Goal: Task Accomplishment & Management: Manage account settings

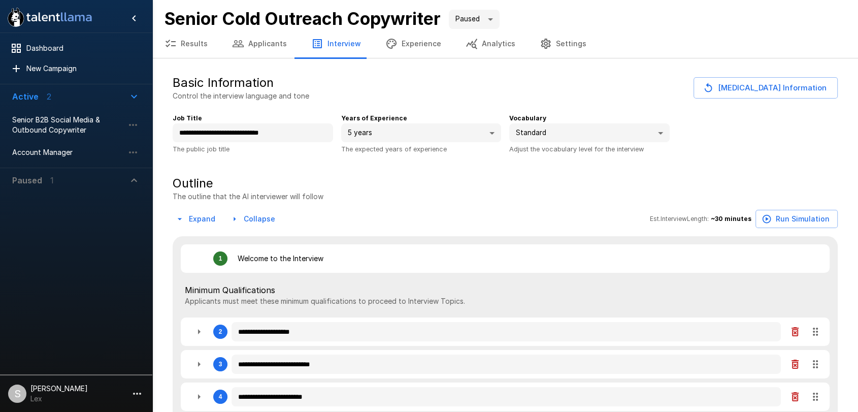
type textarea "*"
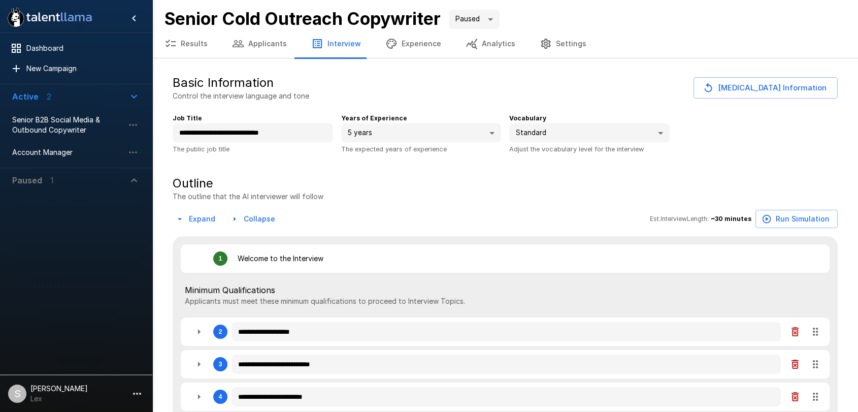
type textarea "*"
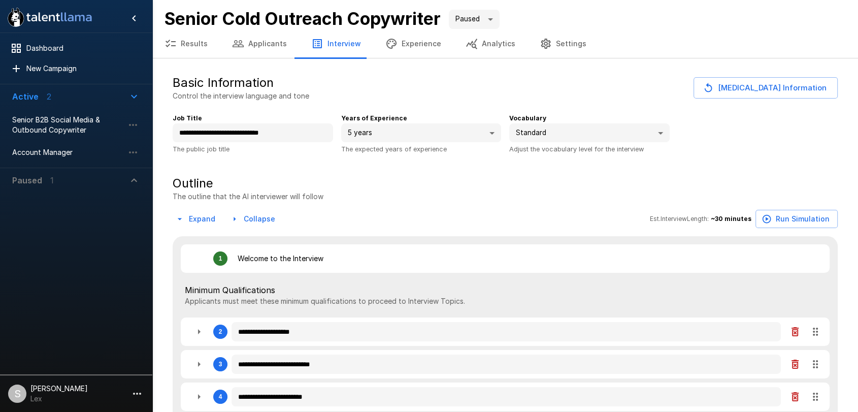
type textarea "*"
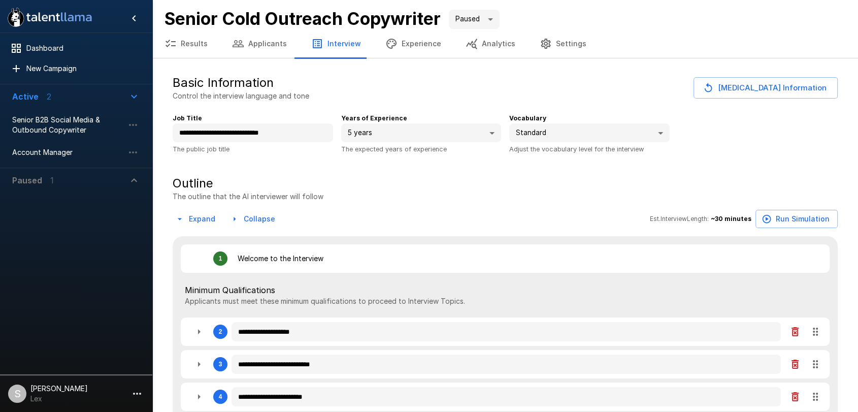
type textarea "*"
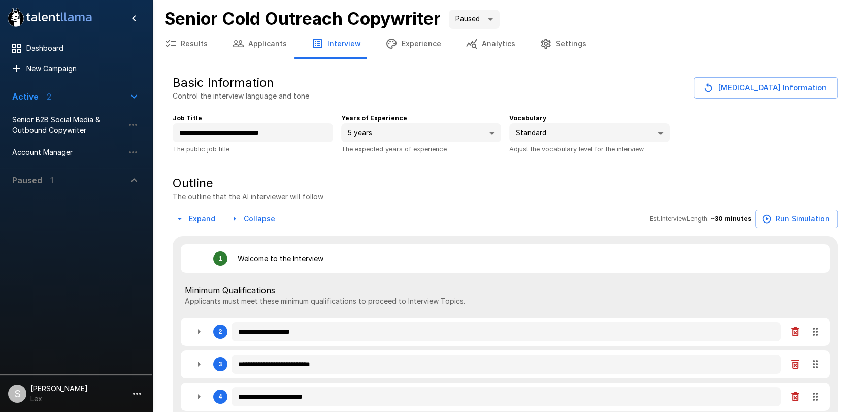
type textarea "*"
click at [190, 43] on button "Results" at bounding box center [186, 43] width 68 height 28
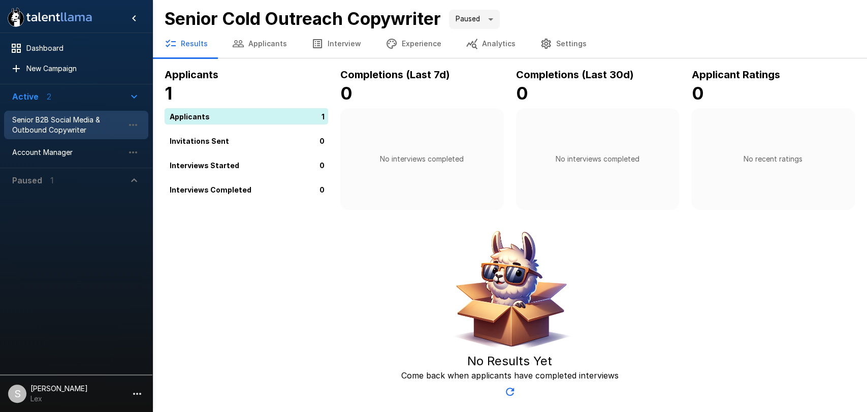
click at [62, 127] on span "Senior B2B Social Media & Outbound Copywriter" at bounding box center [68, 125] width 112 height 20
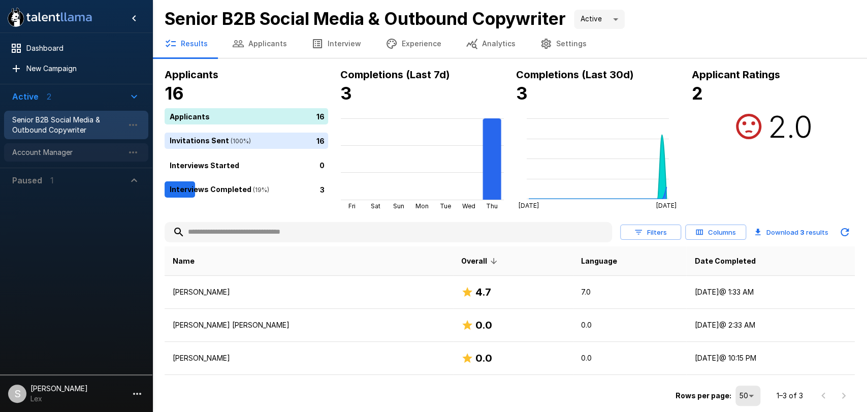
click at [41, 155] on span "Account Manager" at bounding box center [68, 152] width 112 height 10
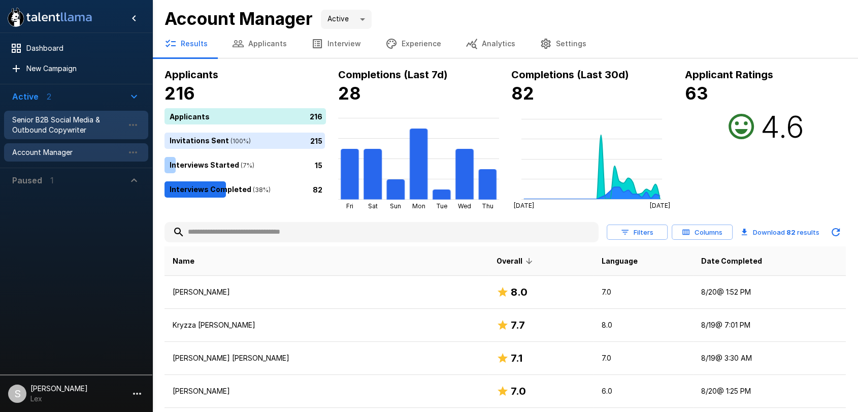
click at [58, 117] on span "Senior B2B Social Media & Outbound Copywriter" at bounding box center [68, 125] width 112 height 20
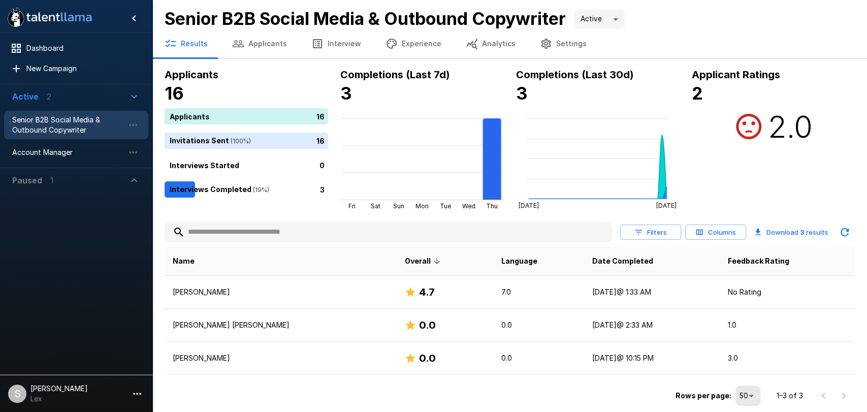
click at [268, 45] on button "Applicants" at bounding box center [259, 43] width 79 height 28
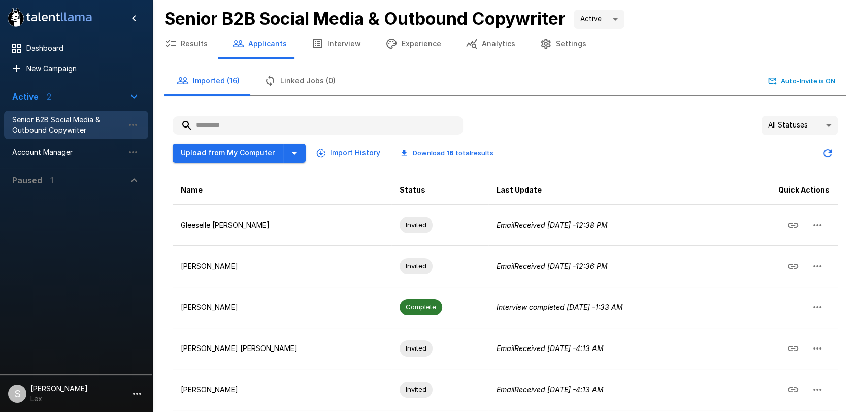
click at [228, 127] on input "text" at bounding box center [318, 125] width 290 height 18
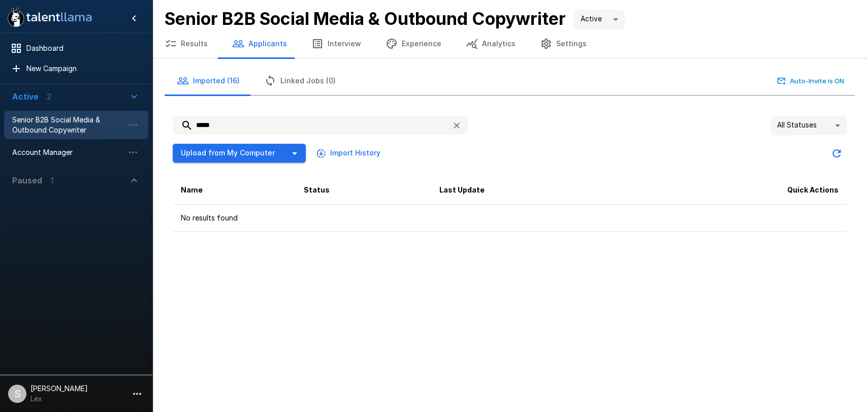
drag, startPoint x: 215, startPoint y: 125, endPoint x: 188, endPoint y: 122, distance: 27.6
click at [188, 122] on input "*****" at bounding box center [308, 125] width 271 height 18
type input "**********"
click at [223, 152] on button "Upload from My Computer" at bounding box center [228, 153] width 111 height 19
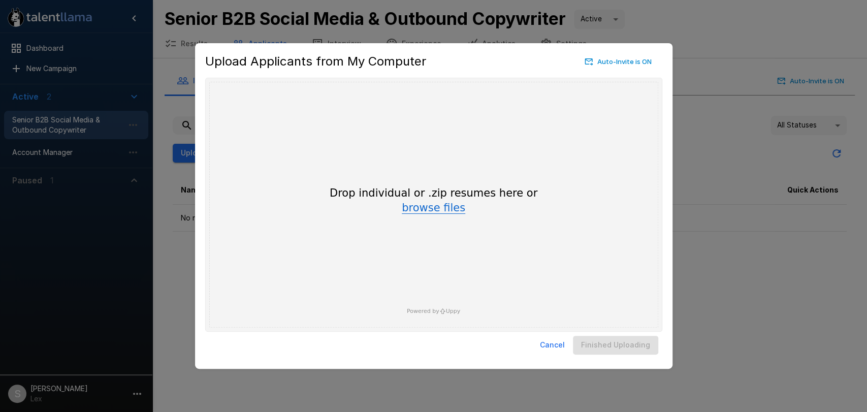
click at [425, 205] on button "browse files" at bounding box center [433, 208] width 63 height 11
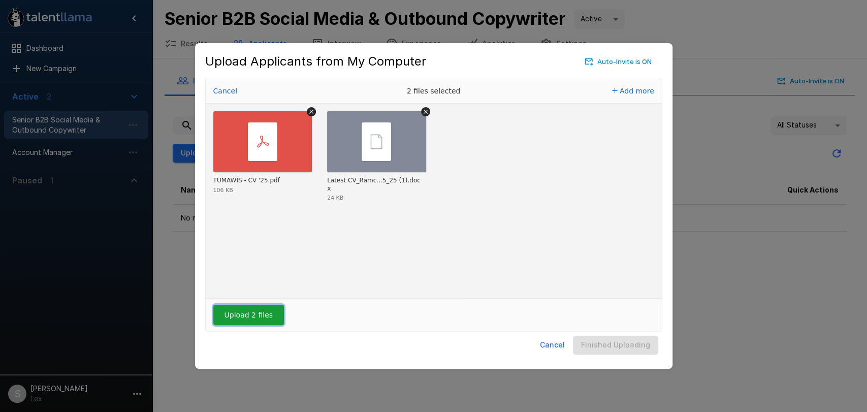
click at [230, 318] on button "Upload 2 files" at bounding box center [248, 315] width 71 height 20
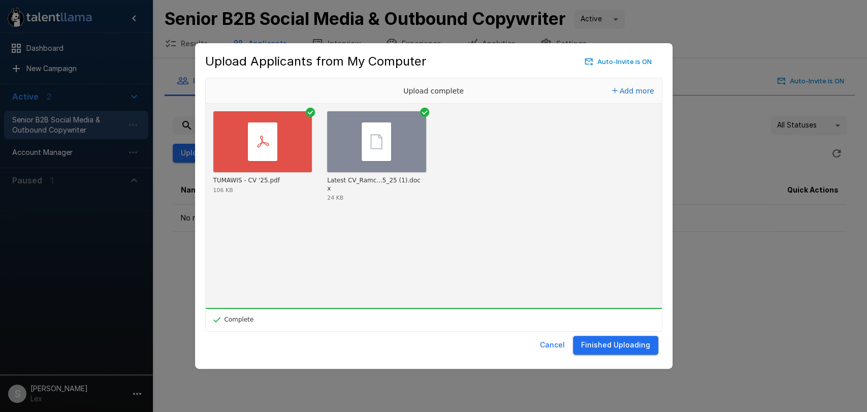
click at [623, 345] on button "Finished Uploading" at bounding box center [615, 345] width 85 height 19
